Goal: Information Seeking & Learning: Learn about a topic

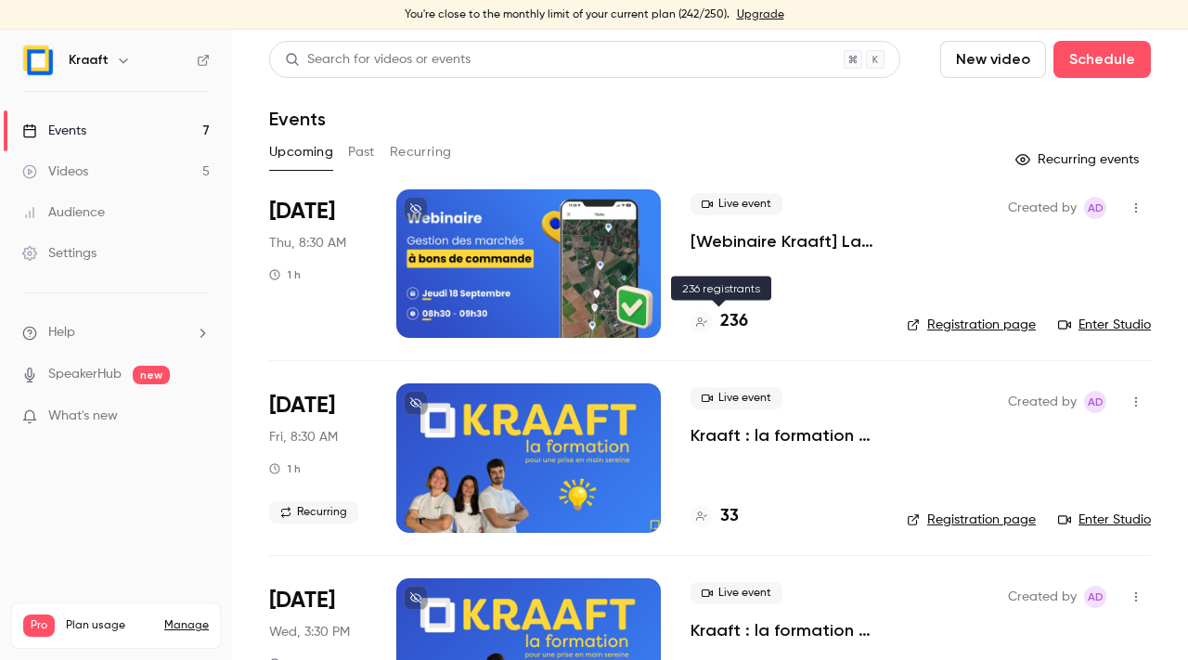
click at [738, 315] on h4 "236" at bounding box center [734, 321] width 28 height 25
